Goal: Book appointment/travel/reservation

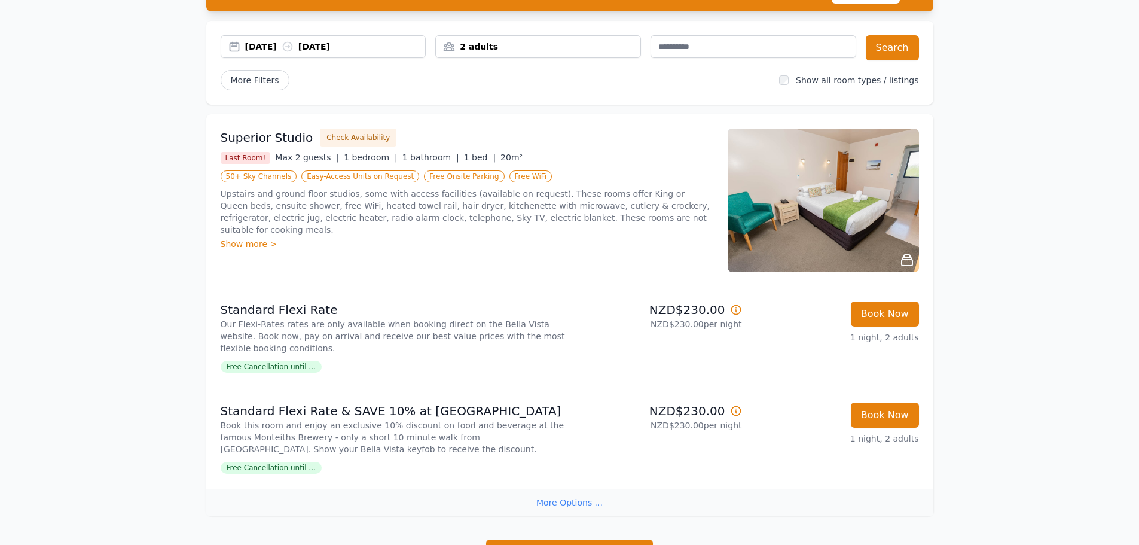
scroll to position [60, 0]
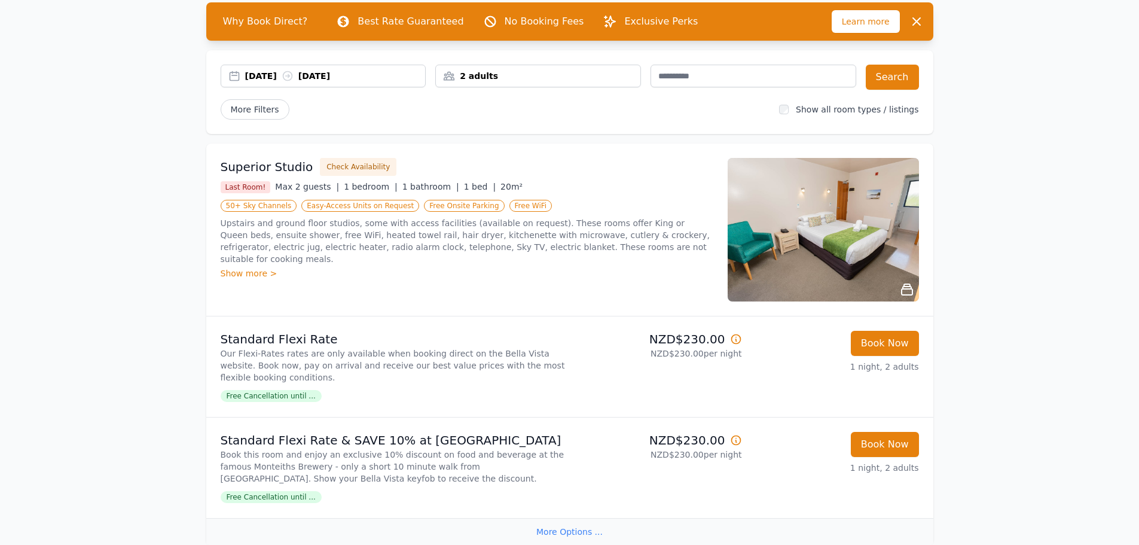
click at [535, 82] on div "2 adults" at bounding box center [538, 76] width 206 height 23
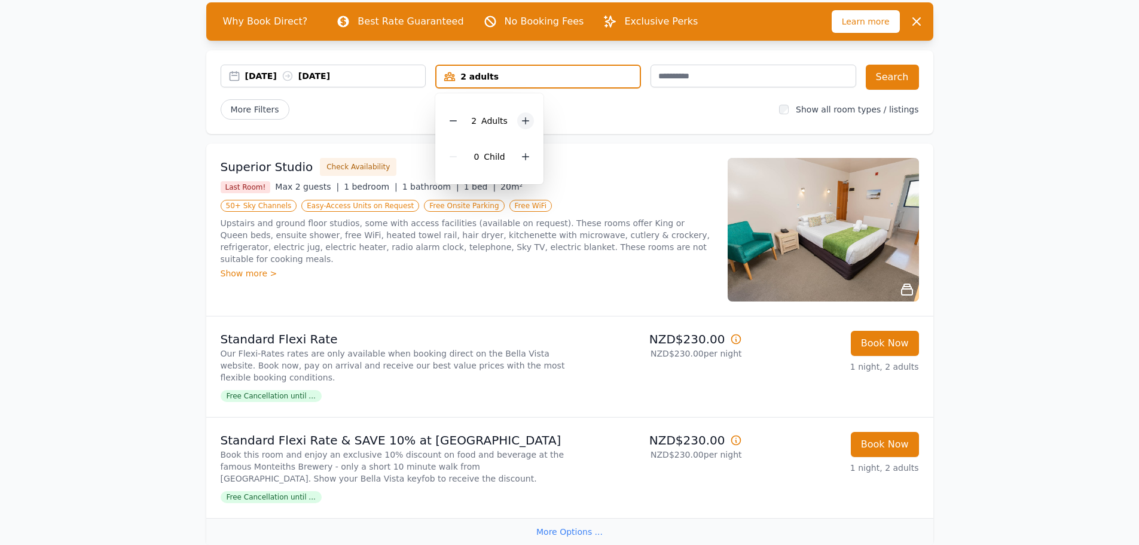
click at [527, 123] on icon at bounding box center [526, 121] width 10 height 10
click at [596, 107] on div "More Filters" at bounding box center [496, 109] width 550 height 20
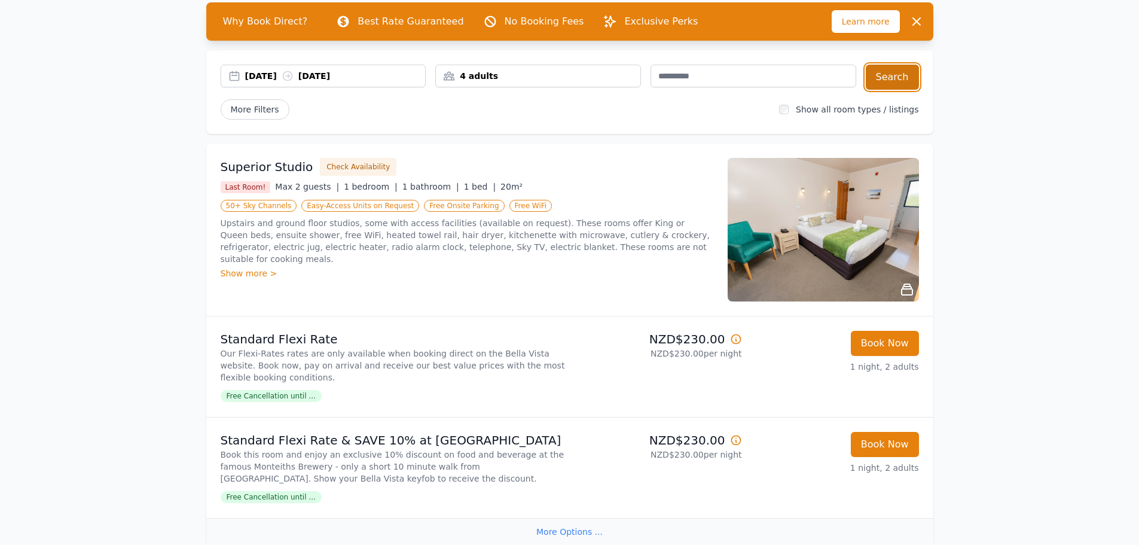
click at [896, 78] on button "Search" at bounding box center [892, 77] width 53 height 25
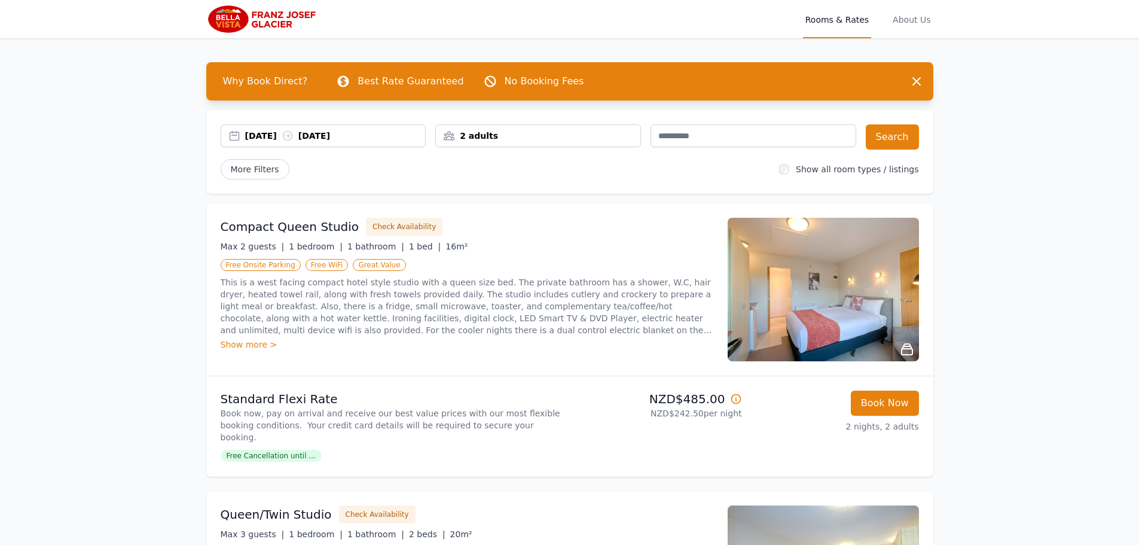
click at [516, 134] on div "2 adults" at bounding box center [538, 136] width 205 height 12
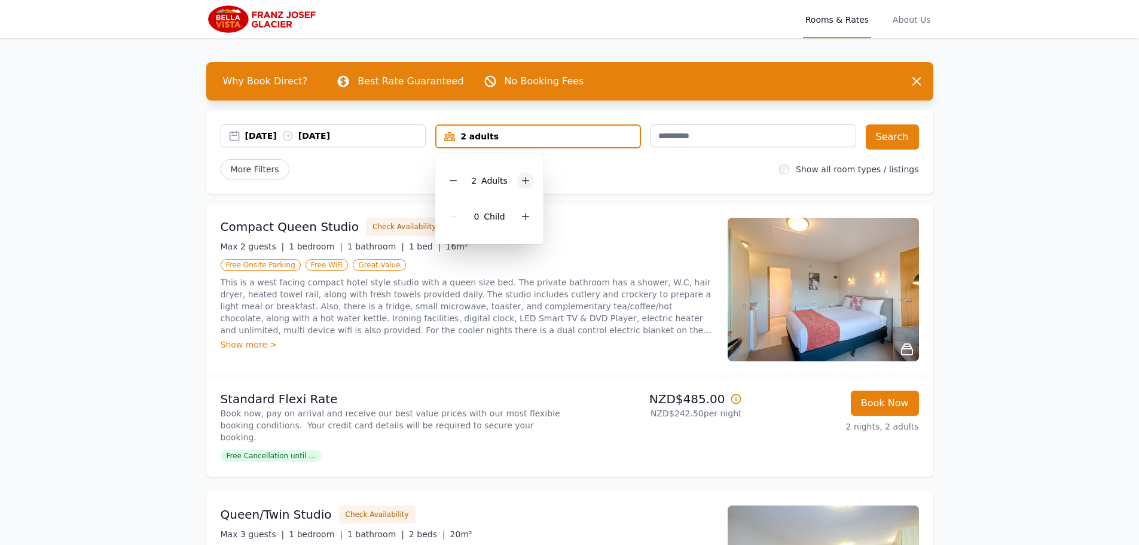
click at [526, 176] on icon at bounding box center [526, 181] width 10 height 10
drag, startPoint x: 574, startPoint y: 163, endPoint x: 709, endPoint y: 139, distance: 137.9
click at [576, 161] on div "More Filters" at bounding box center [496, 169] width 550 height 20
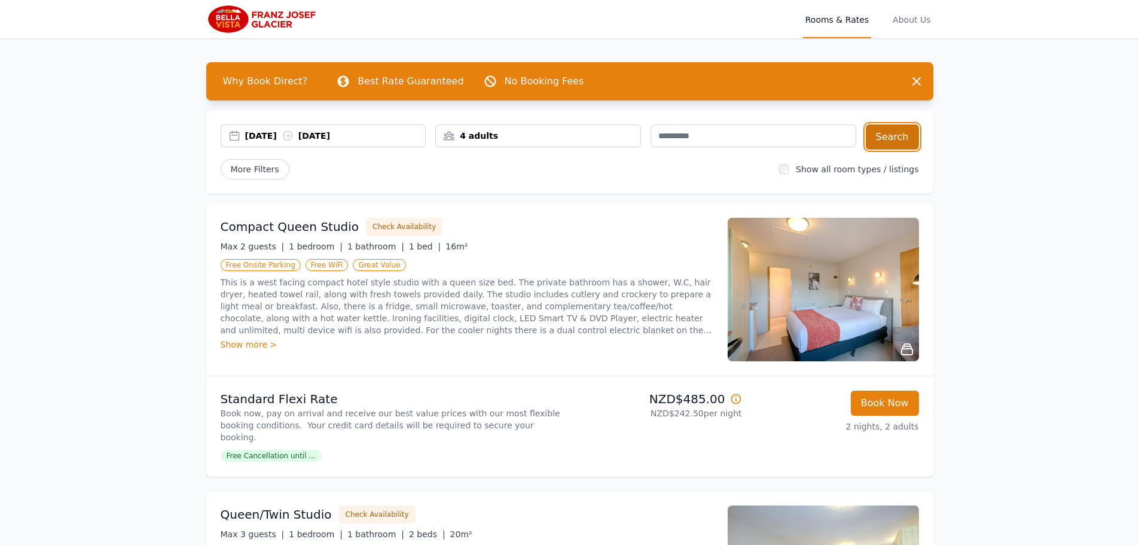
click at [883, 136] on button "Search" at bounding box center [892, 136] width 53 height 25
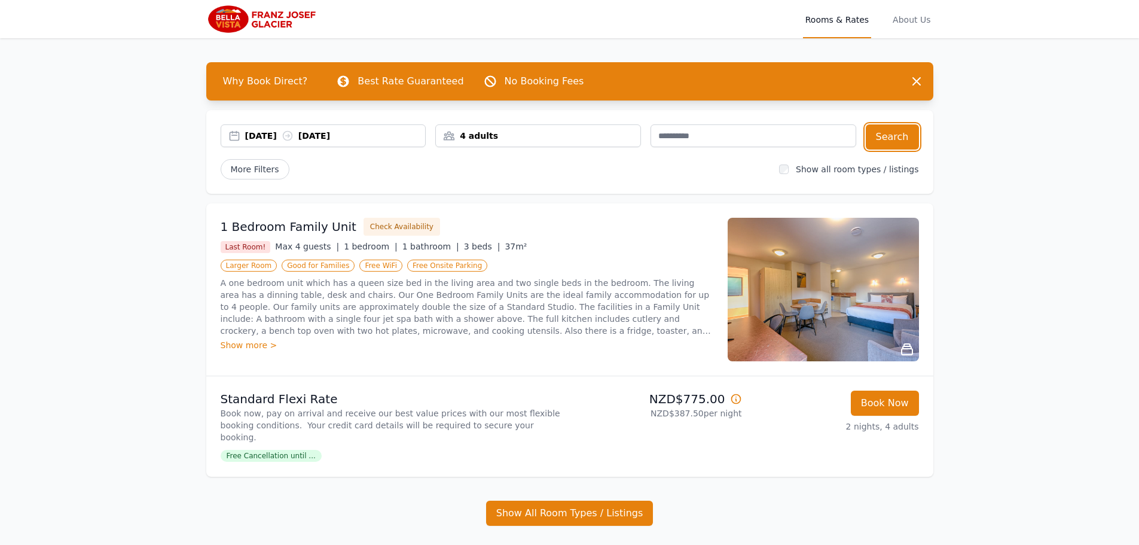
click at [355, 133] on div "[DATE] [DATE]" at bounding box center [335, 136] width 181 height 12
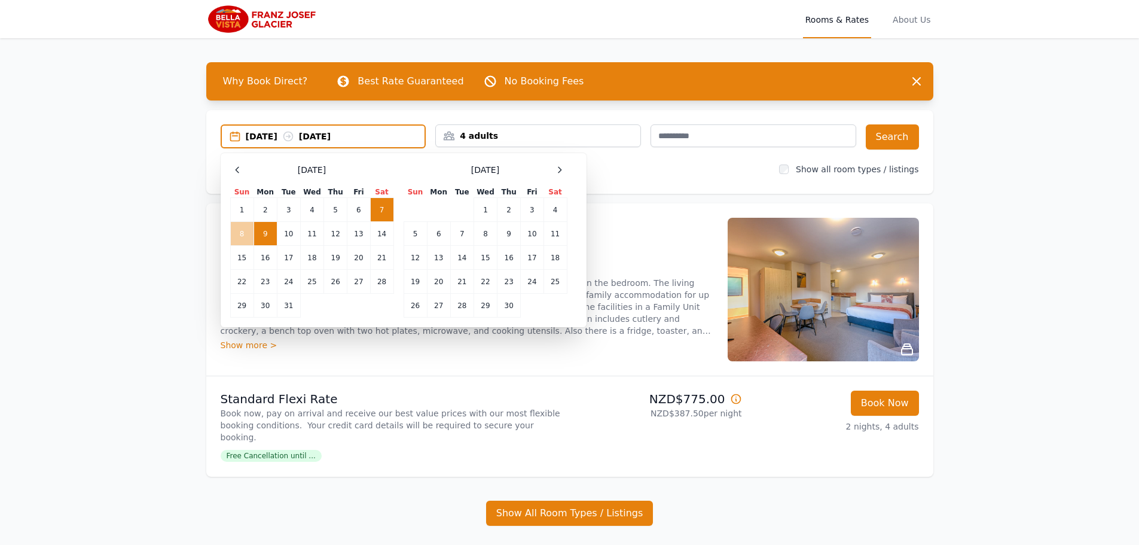
click at [238, 235] on td "8" at bounding box center [241, 234] width 23 height 24
click at [263, 233] on td "9" at bounding box center [265, 234] width 23 height 24
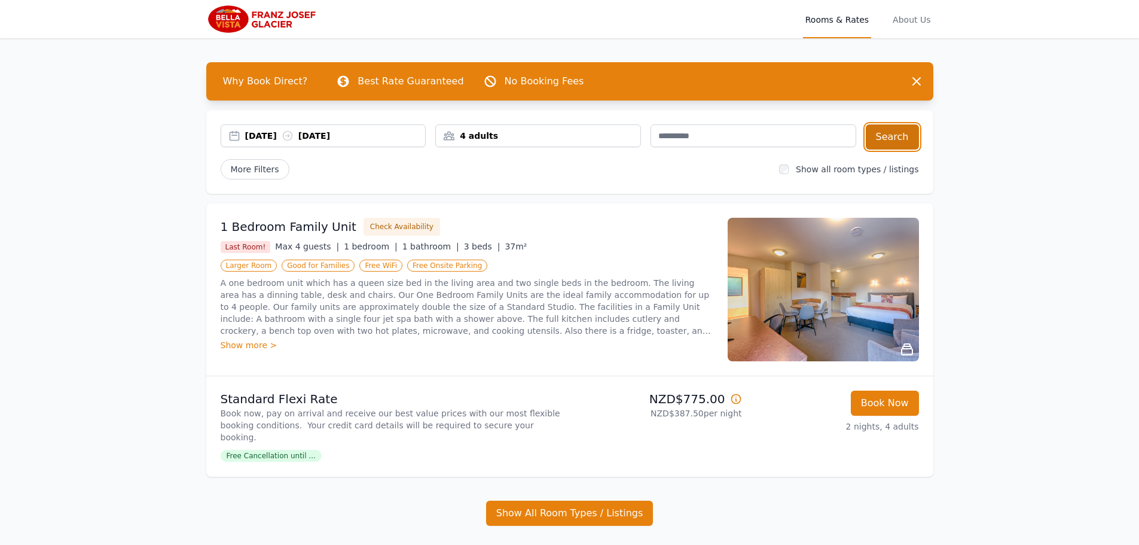
click at [889, 129] on button "Search" at bounding box center [892, 136] width 53 height 25
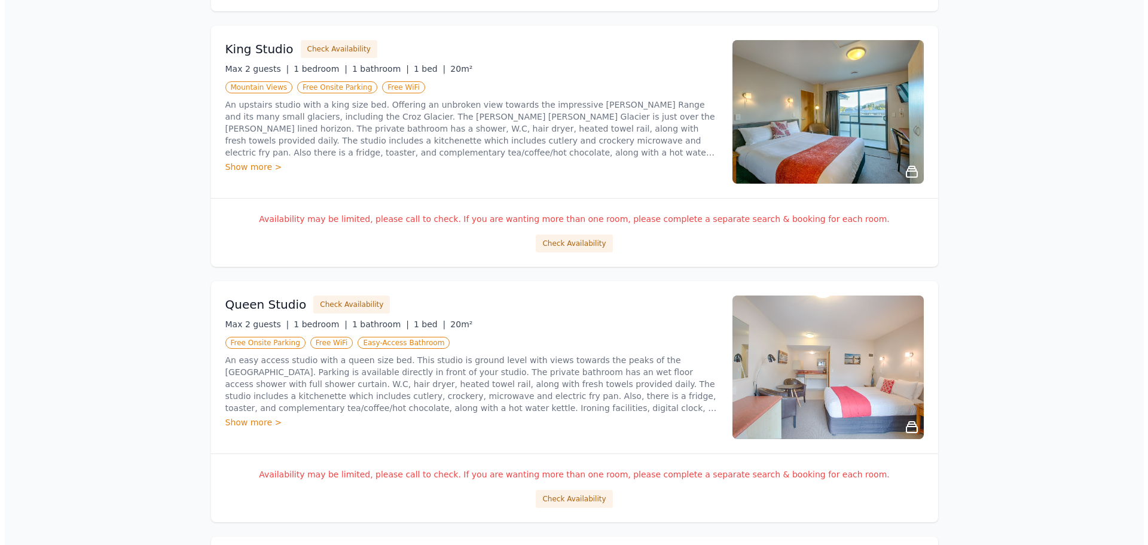
scroll to position [731, 0]
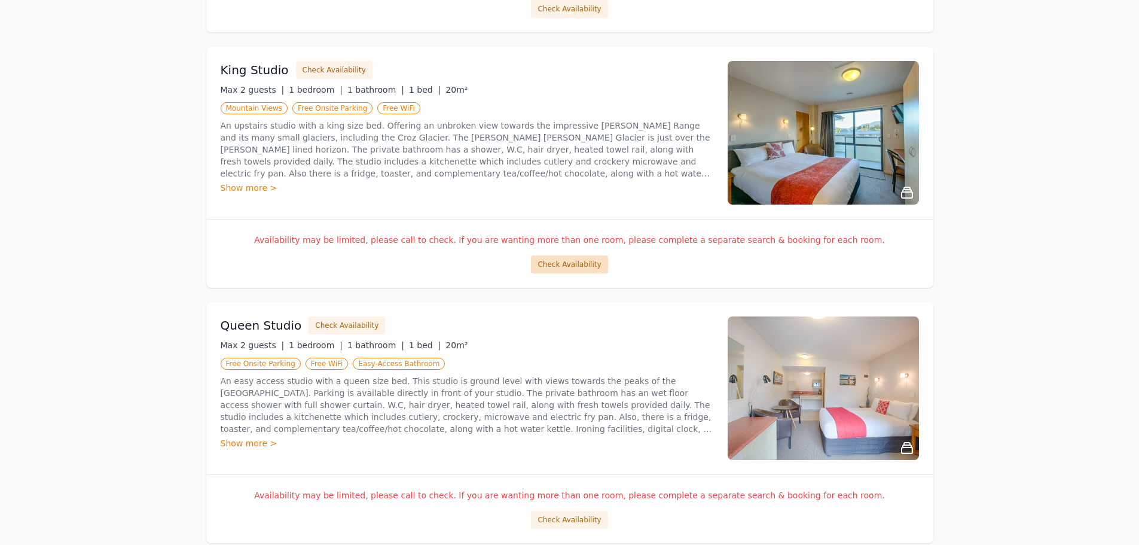
click at [571, 261] on button "Check Availability" at bounding box center [569, 264] width 77 height 18
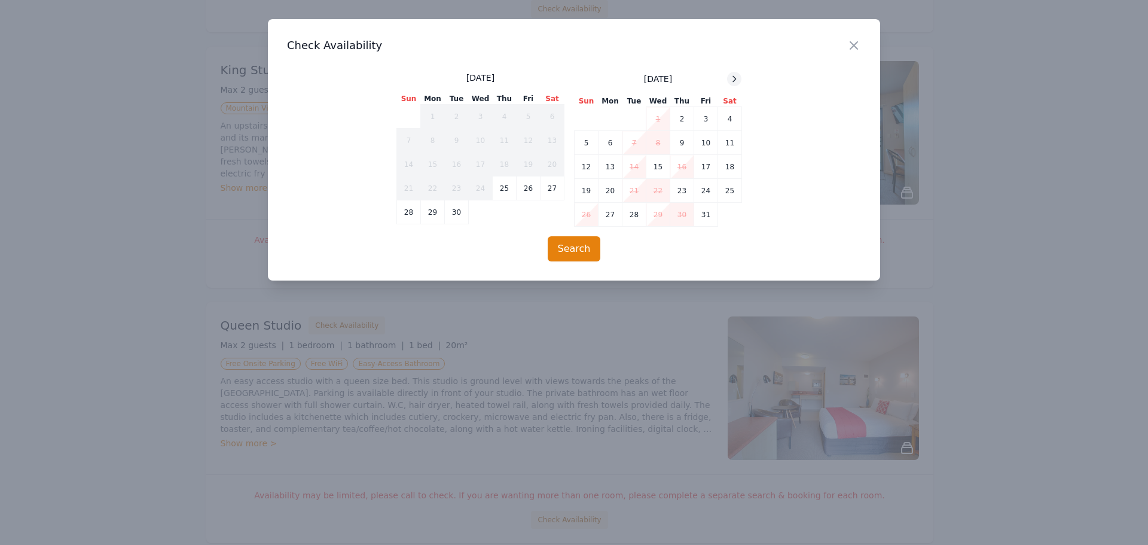
click at [731, 81] on icon at bounding box center [735, 79] width 10 height 10
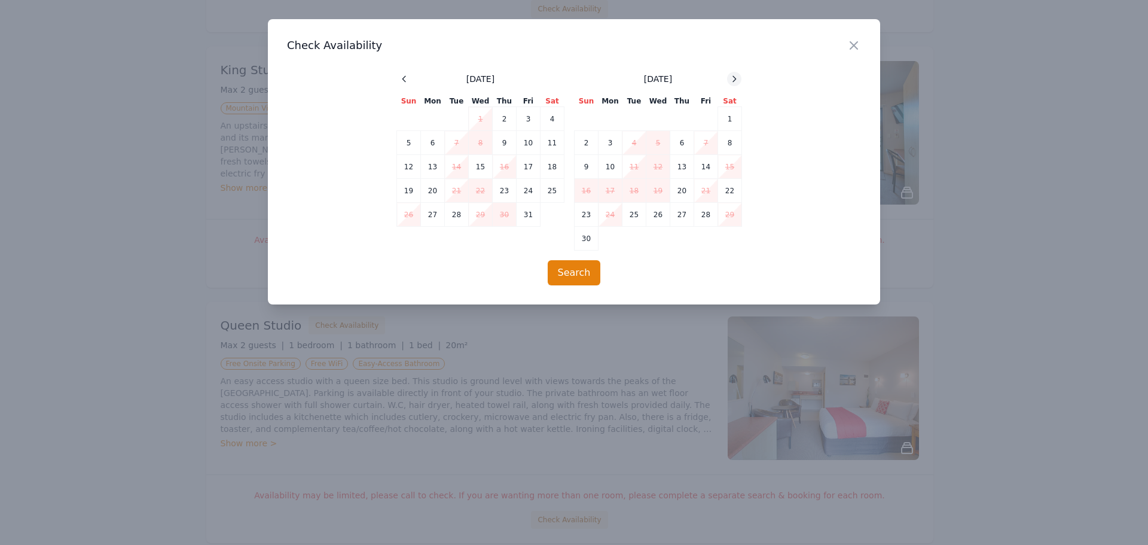
click at [731, 81] on icon at bounding box center [735, 79] width 10 height 10
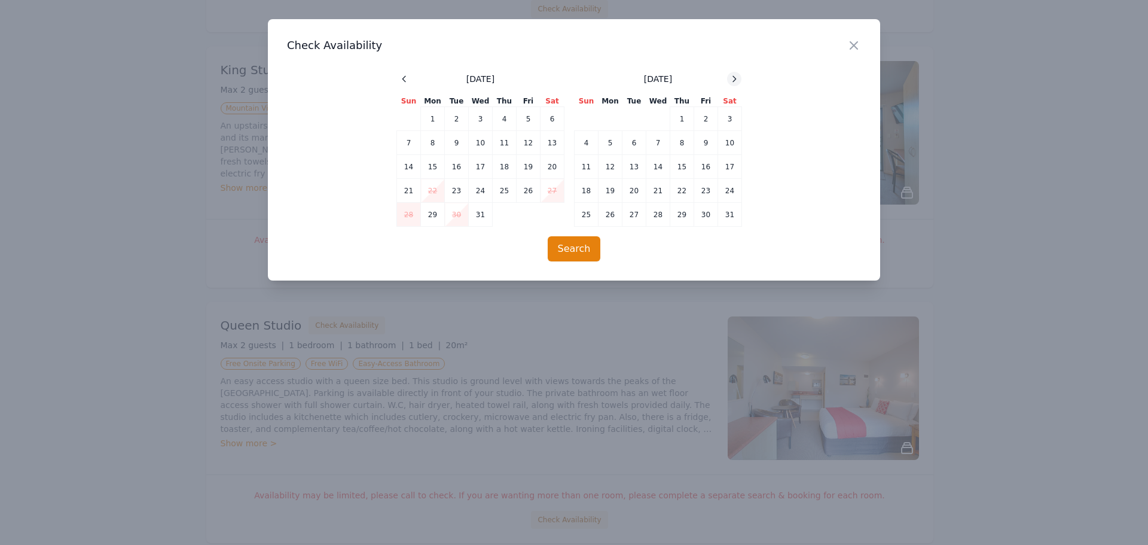
click at [731, 81] on icon at bounding box center [735, 79] width 10 height 10
drag, startPoint x: 727, startPoint y: 114, endPoint x: 695, endPoint y: 121, distance: 33.1
click at [727, 113] on td "7" at bounding box center [730, 119] width 24 height 24
click at [572, 144] on div "[DATE] Sun Mon Tue Wed Thu Fri Sat 1 2 3 4 5 6 7 8 9 10 11 12 13 14 15 16 17 18…" at bounding box center [573, 149] width 355 height 155
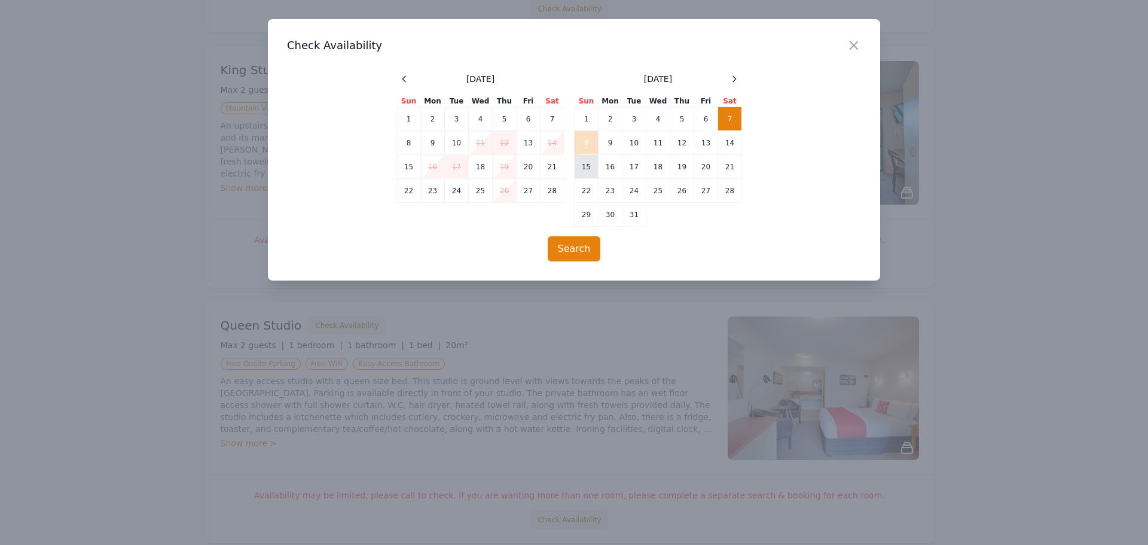
drag, startPoint x: 581, startPoint y: 142, endPoint x: 581, endPoint y: 170, distance: 27.5
click at [581, 142] on td "8" at bounding box center [587, 143] width 24 height 24
click at [726, 114] on td "7" at bounding box center [730, 119] width 24 height 24
click at [620, 142] on td "9" at bounding box center [611, 143] width 24 height 24
click at [587, 247] on button "Search" at bounding box center [574, 248] width 53 height 25
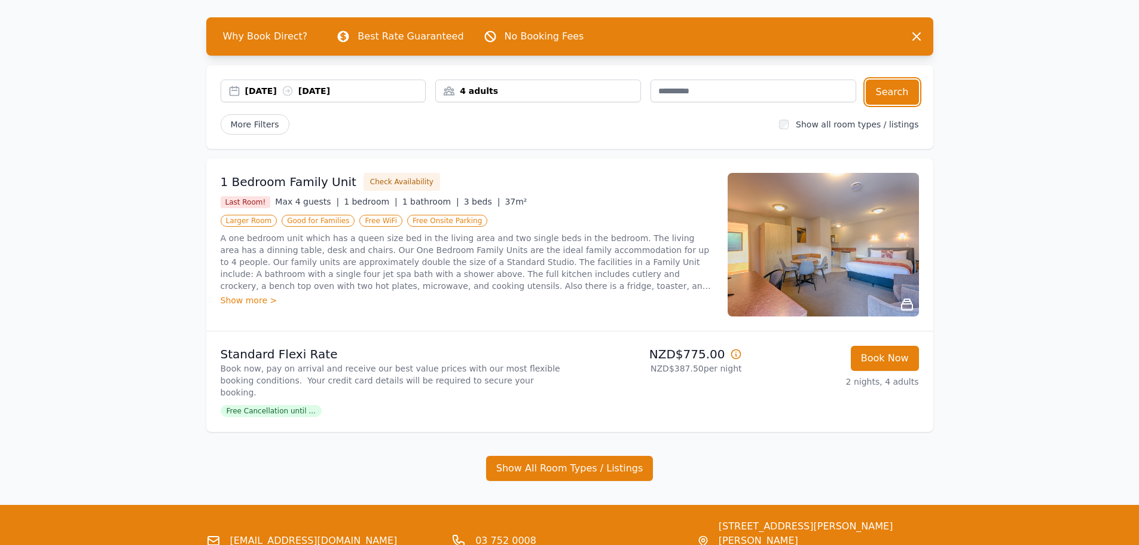
scroll to position [14, 0]
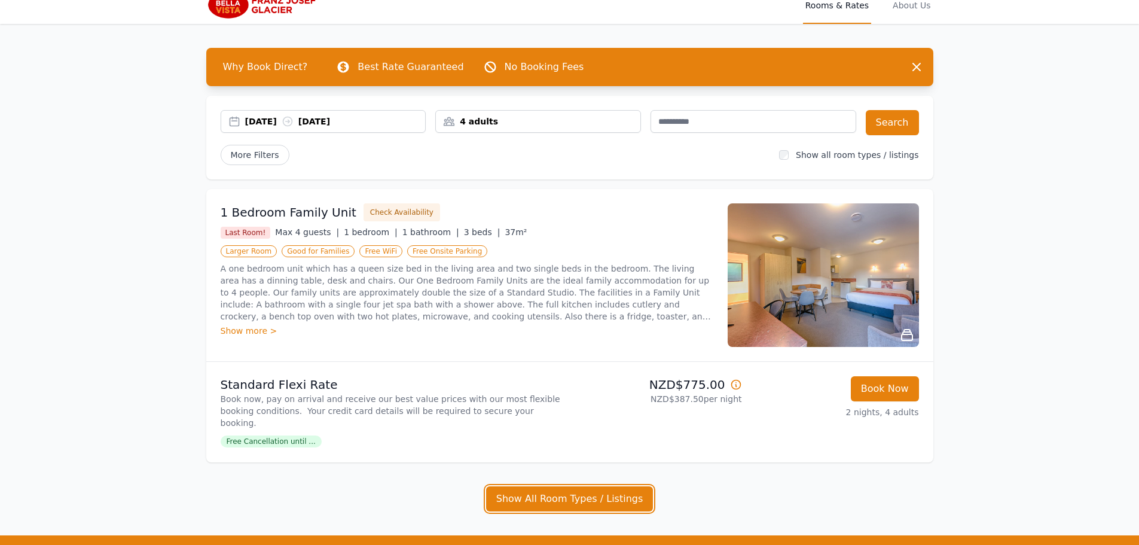
drag, startPoint x: 540, startPoint y: 492, endPoint x: 350, endPoint y: 388, distance: 216.8
click at [540, 491] on button "Show All Room Types / Listings" at bounding box center [569, 498] width 167 height 25
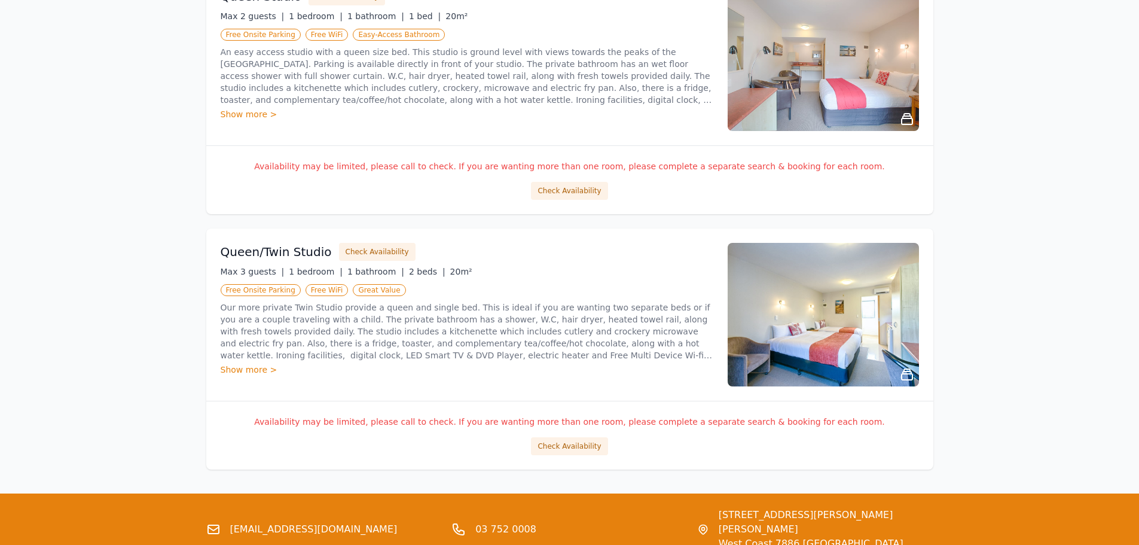
scroll to position [1031, 0]
